Goal: Book appointment/travel/reservation

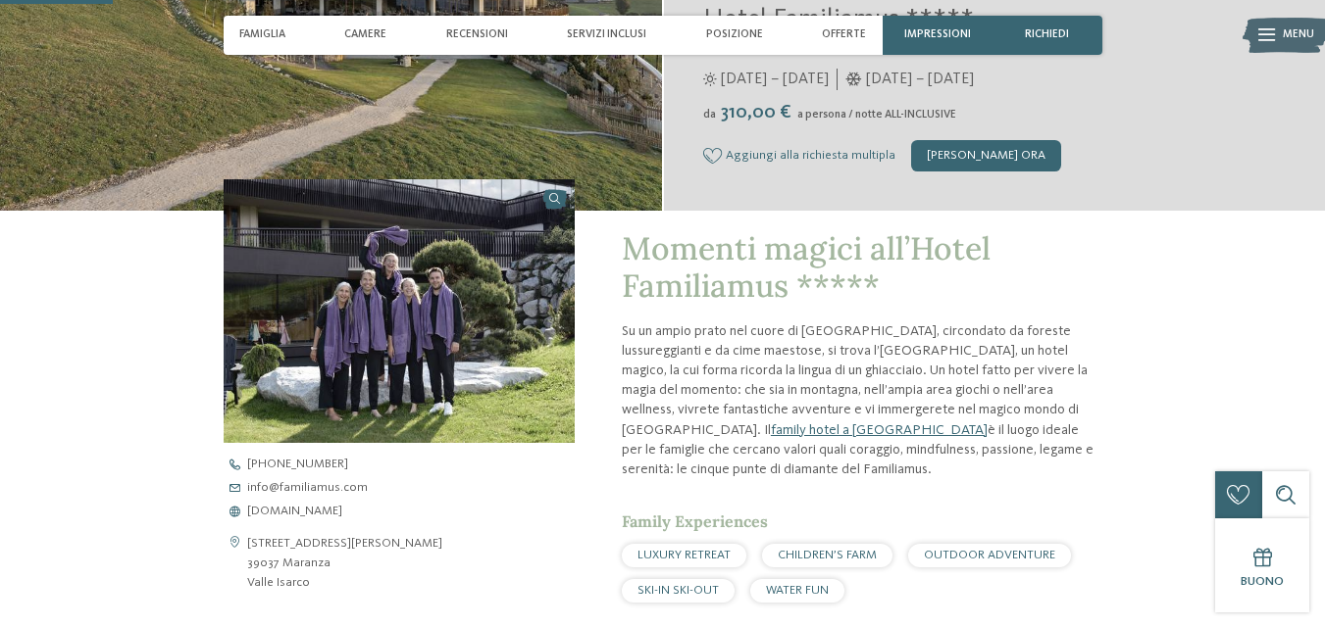
scroll to position [490, 0]
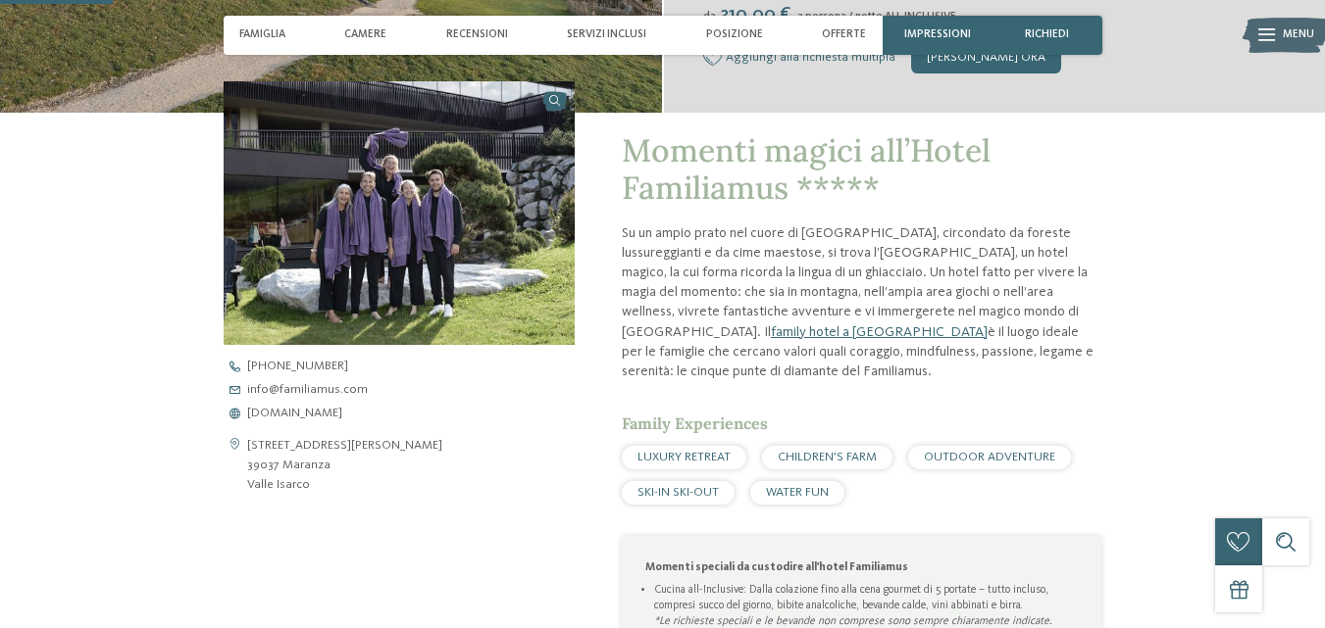
click at [682, 496] on span "SKI-IN SKI-OUT" at bounding box center [677, 492] width 81 height 13
click at [677, 487] on span "SKI-IN SKI-OUT" at bounding box center [677, 492] width 81 height 13
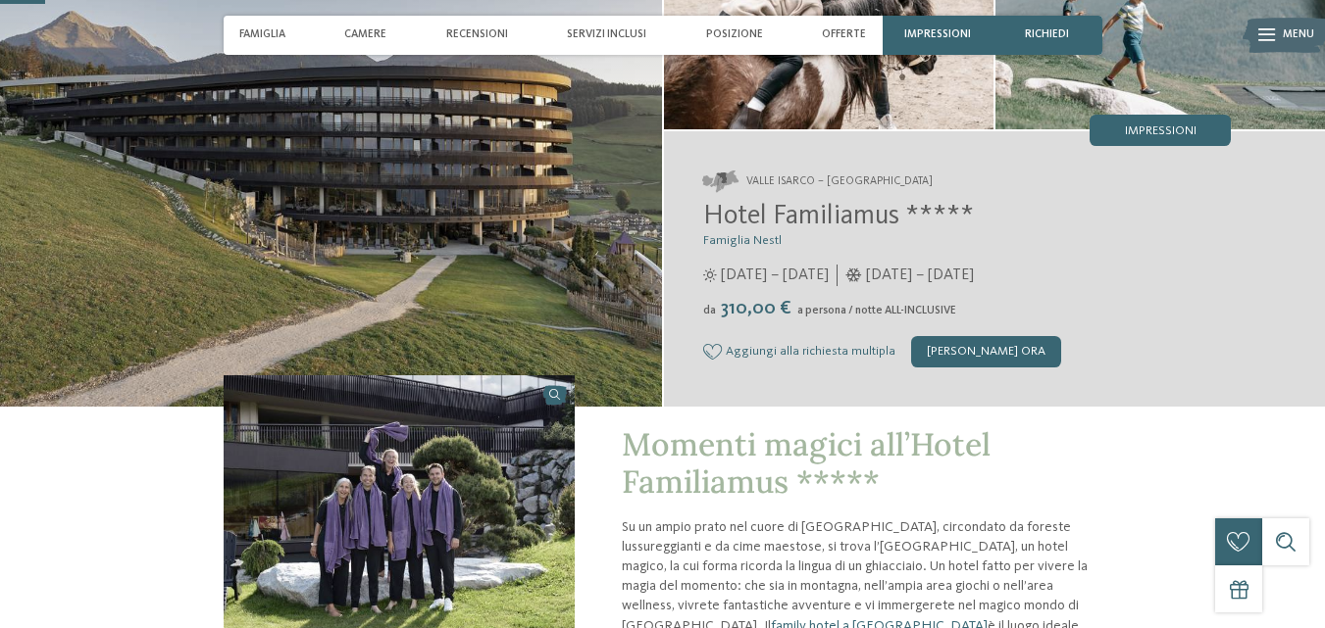
scroll to position [0, 0]
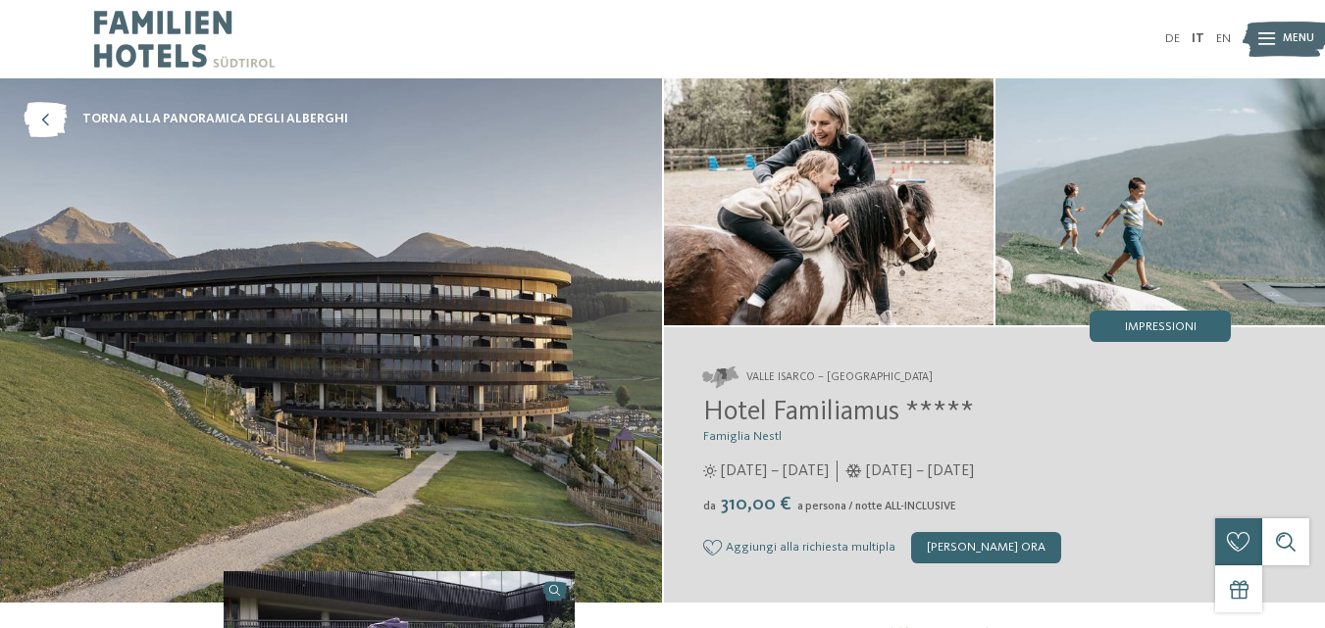
click at [616, 414] on img at bounding box center [331, 340] width 662 height 525
click at [479, 363] on img at bounding box center [331, 340] width 662 height 525
click at [618, 419] on img at bounding box center [331, 340] width 662 height 525
click at [618, 415] on img at bounding box center [331, 340] width 662 height 525
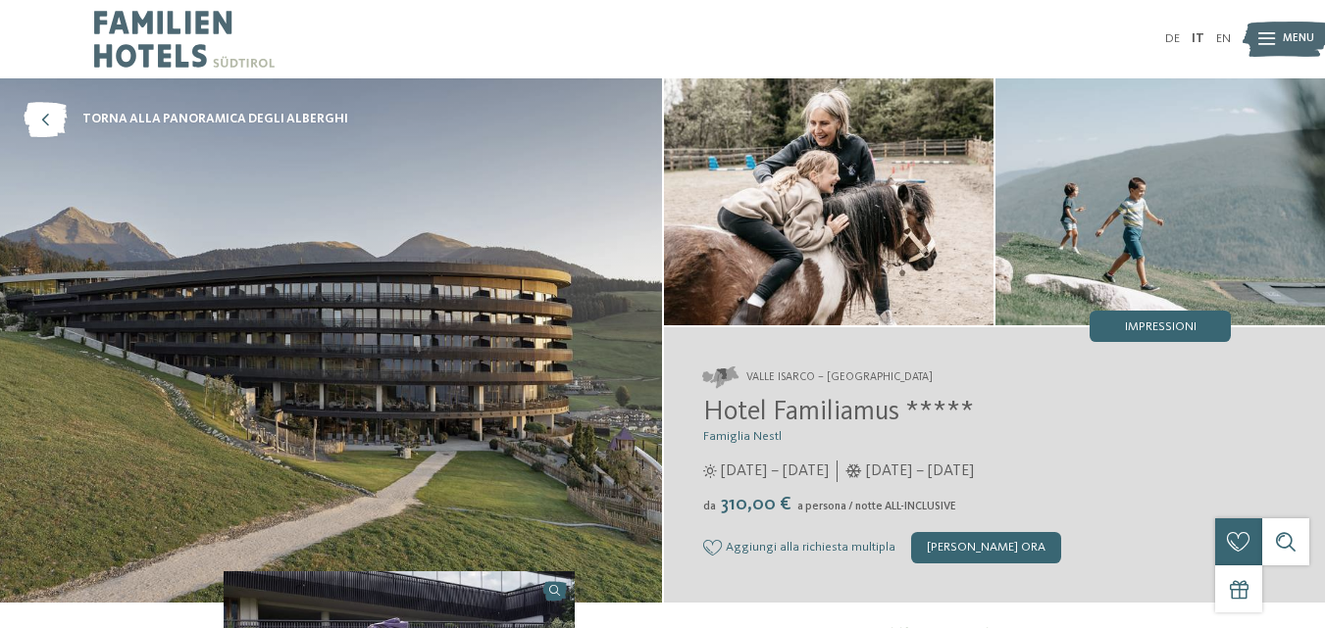
click at [625, 412] on img at bounding box center [331, 340] width 662 height 525
click at [624, 413] on img at bounding box center [331, 340] width 662 height 525
click at [625, 413] on img at bounding box center [331, 340] width 662 height 525
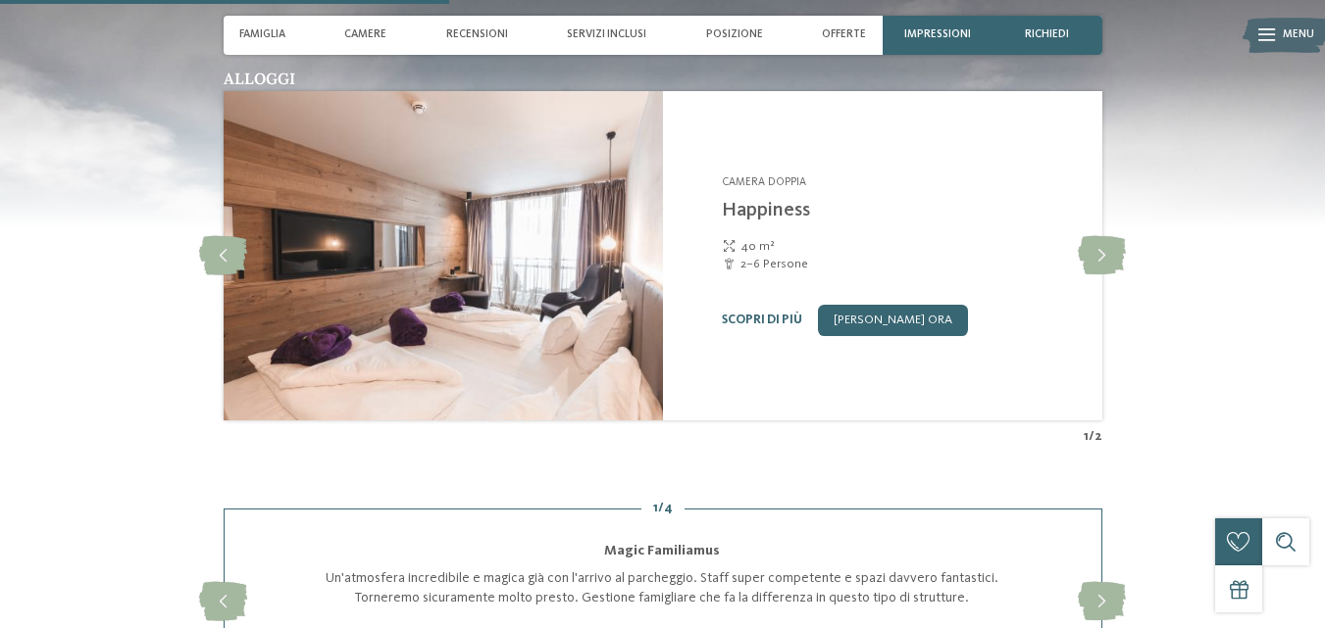
scroll to position [1961, 0]
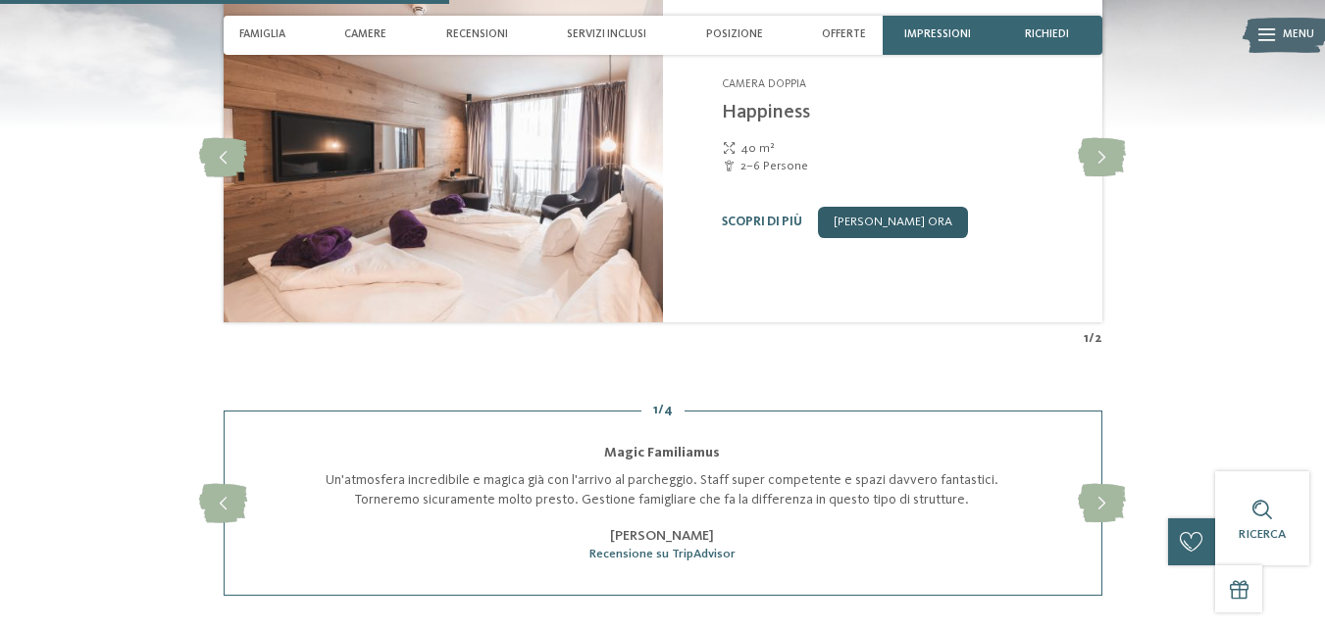
click at [903, 238] on link "[PERSON_NAME] ora" at bounding box center [893, 222] width 150 height 31
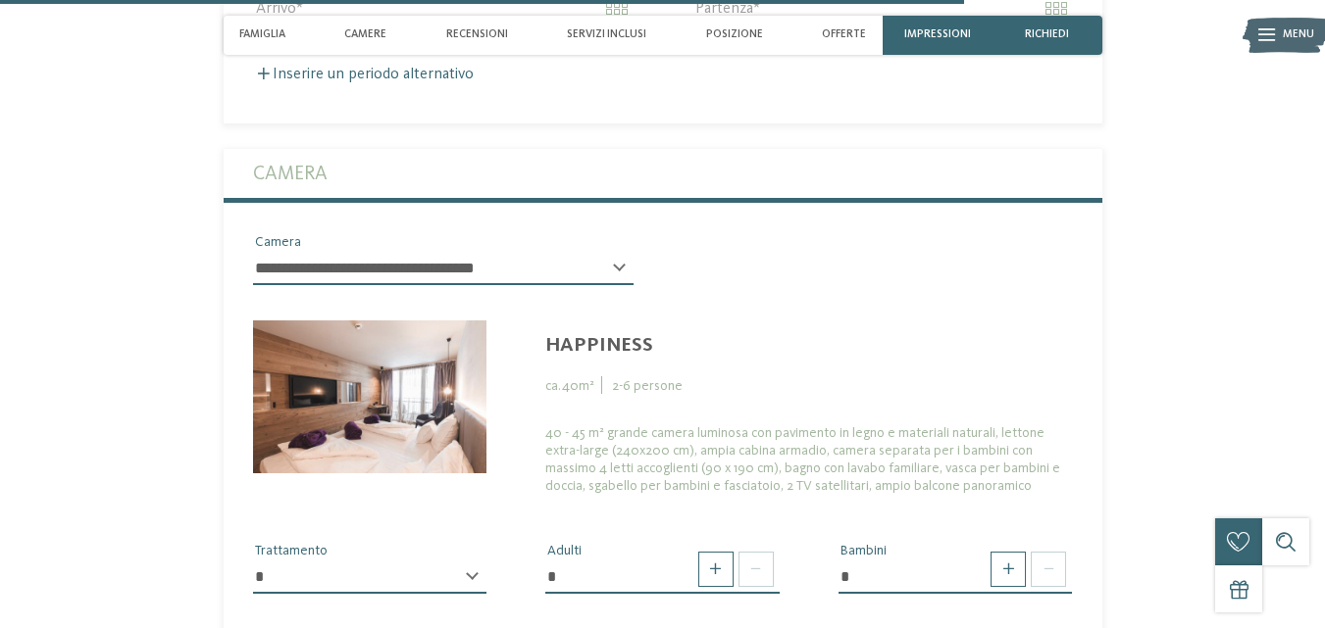
scroll to position [4511, 0]
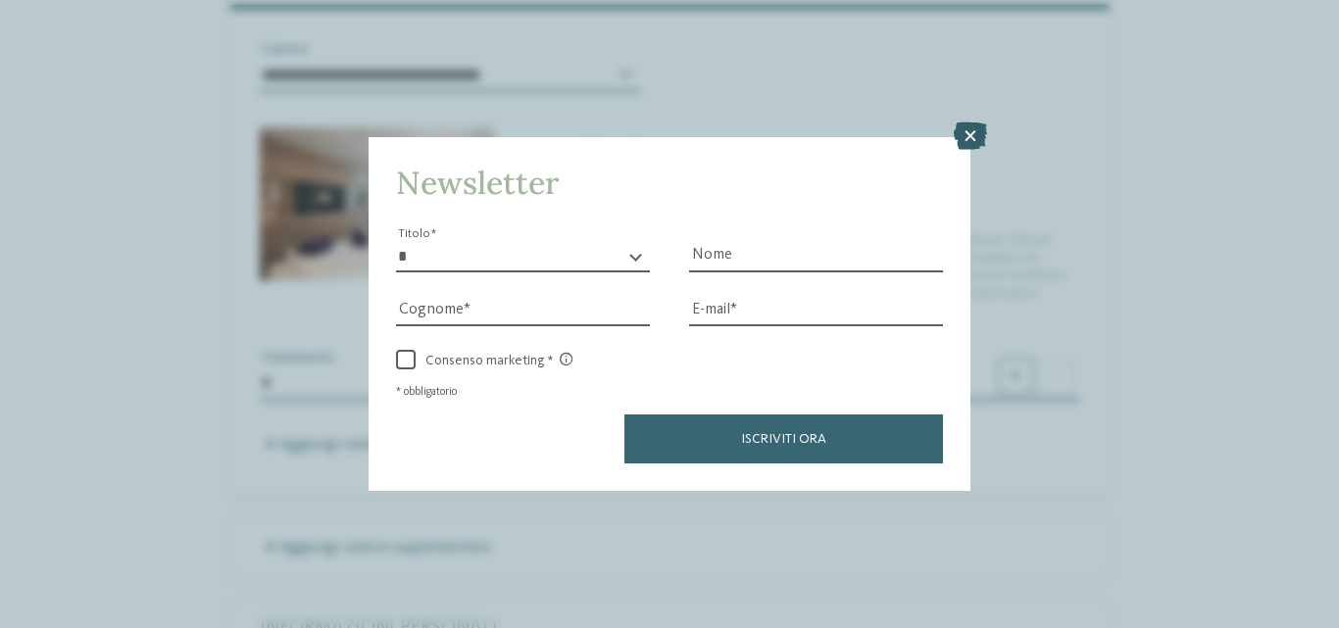
click at [966, 138] on icon at bounding box center [970, 136] width 33 height 27
